Goal: Task Accomplishment & Management: Manage account settings

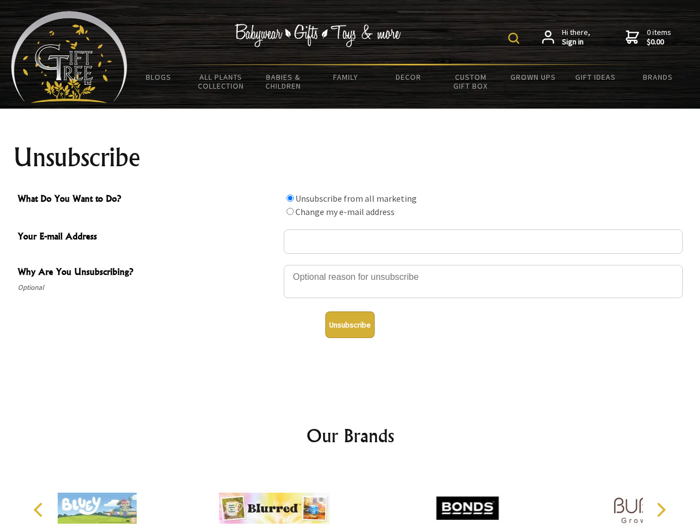
click at [516, 38] on img at bounding box center [514, 38] width 11 height 11
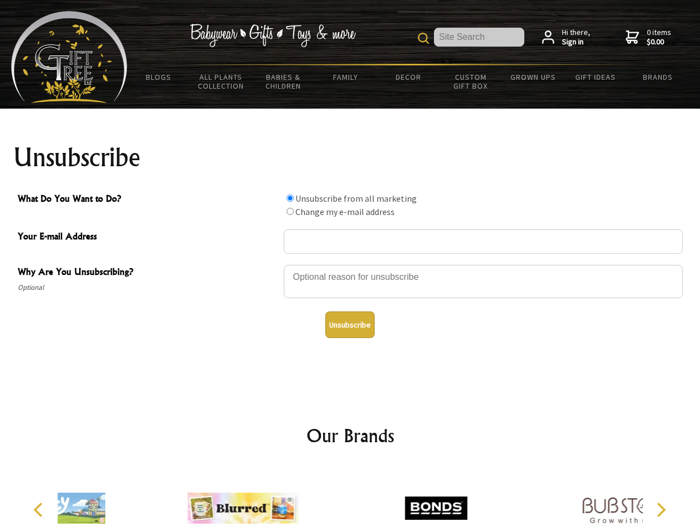
click at [351, 265] on div at bounding box center [483, 283] width 399 height 39
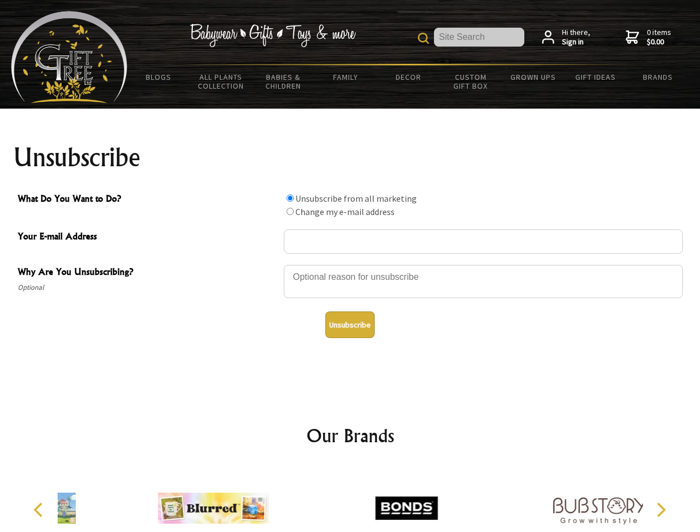
click at [290, 198] on input "What Do You Want to Do?" at bounding box center [290, 198] width 7 height 7
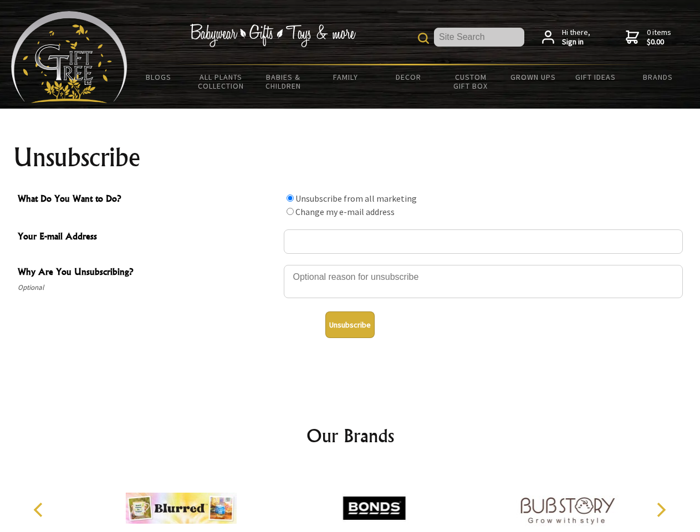
click at [290, 211] on input "What Do You Want to Do?" at bounding box center [290, 211] width 7 height 7
radio input "true"
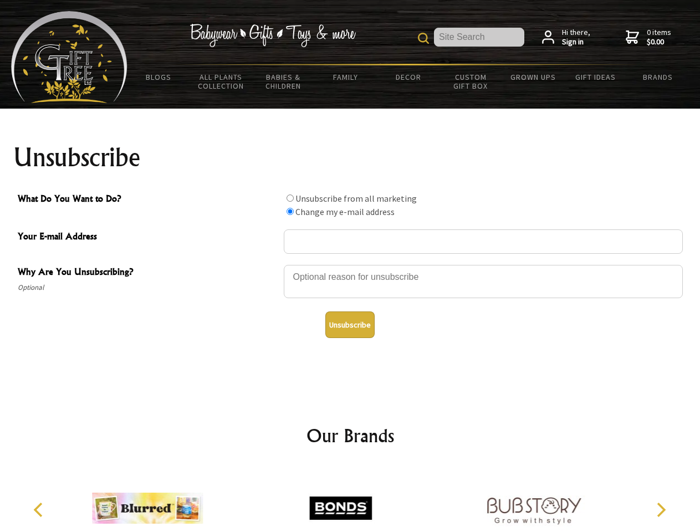
click at [350, 325] on button "Unsubscribe" at bounding box center [350, 325] width 49 height 27
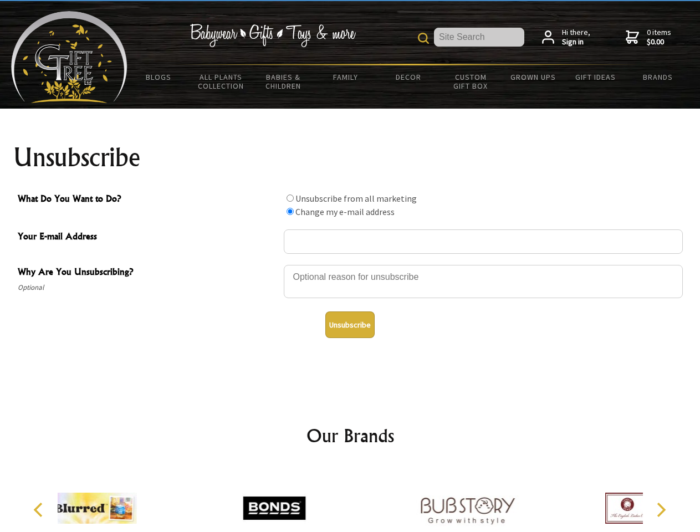
click at [351, 500] on div at bounding box center [274, 510] width 193 height 87
click at [40, 510] on icon "Previous" at bounding box center [39, 510] width 14 height 14
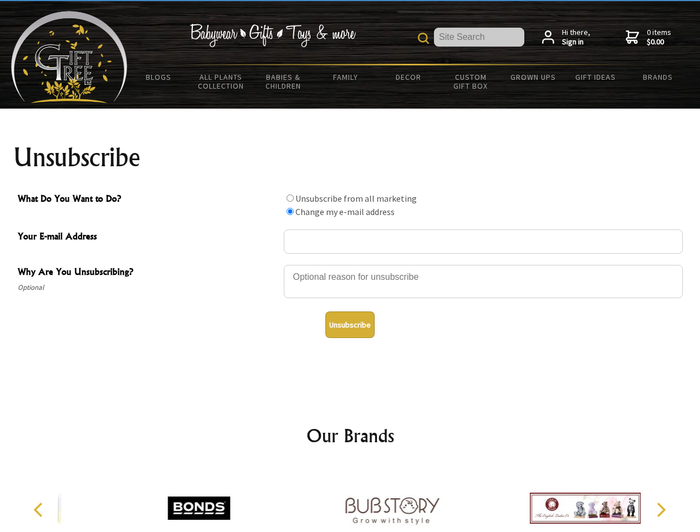
click at [661, 510] on icon "Next" at bounding box center [660, 510] width 14 height 14
